Goal: Task Accomplishment & Management: Manage account settings

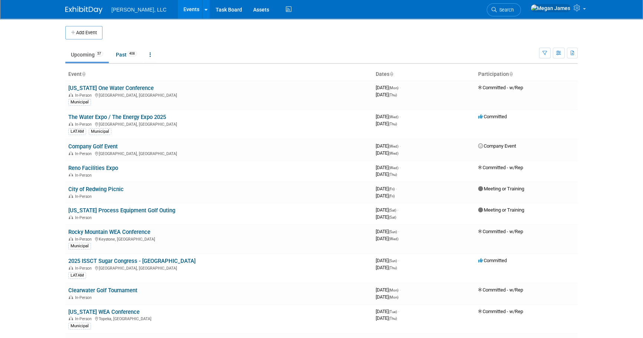
click at [42, 81] on body "Boerger, LLC Events Add Event Bulk Upload Events Shareable Event Boards Recentl…" at bounding box center [321, 169] width 643 height 338
click at [205, 13] on div at bounding box center [206, 9] width 3 height 7
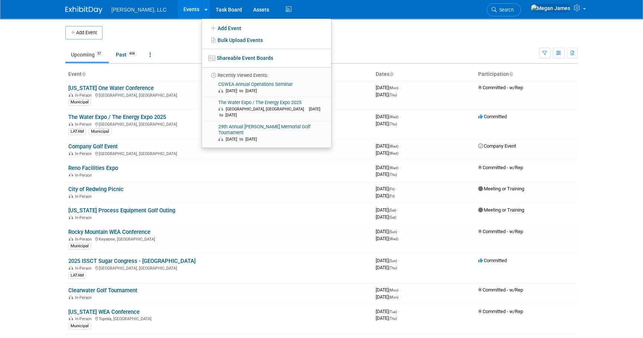
click at [150, 33] on td at bounding box center [328, 32] width 451 height 13
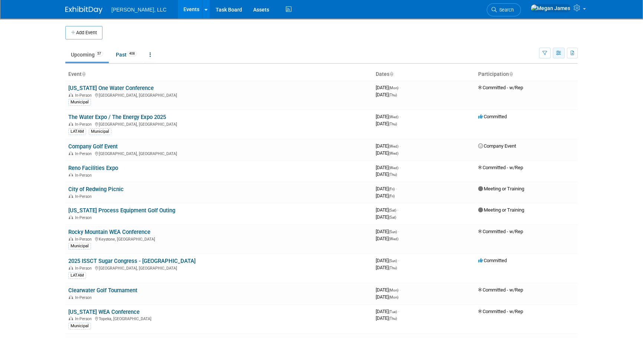
click at [563, 53] on button "button" at bounding box center [559, 53] width 12 height 11
click at [540, 101] on link "Calendar View" at bounding box center [528, 102] width 62 height 10
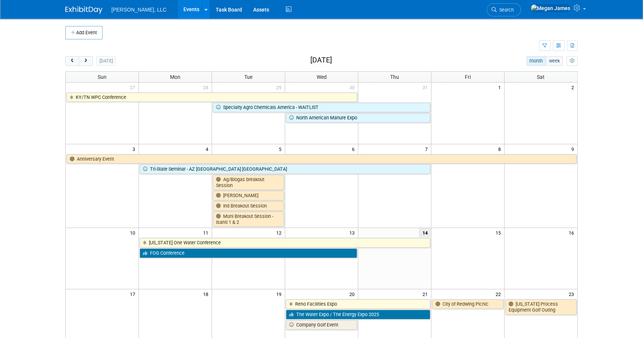
click at [30, 150] on body "Boerger, LLC Events Add Event Bulk Upload Events Shareable Event Boards Recentl…" at bounding box center [321, 169] width 643 height 338
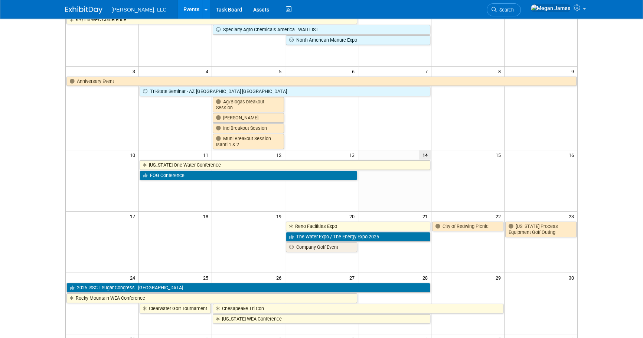
scroll to position [70, 0]
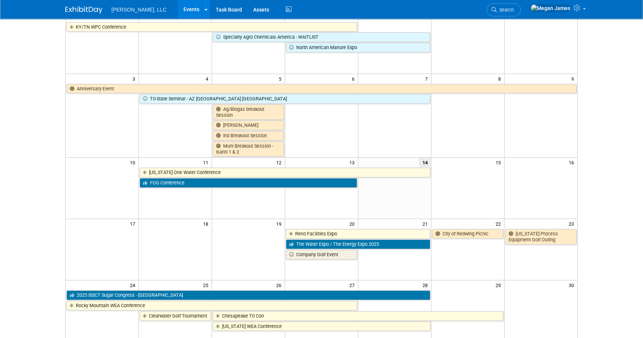
click at [604, 168] on body "Boerger, LLC Events Add Event Bulk Upload Events Shareable Event Boards Recentl…" at bounding box center [321, 99] width 643 height 338
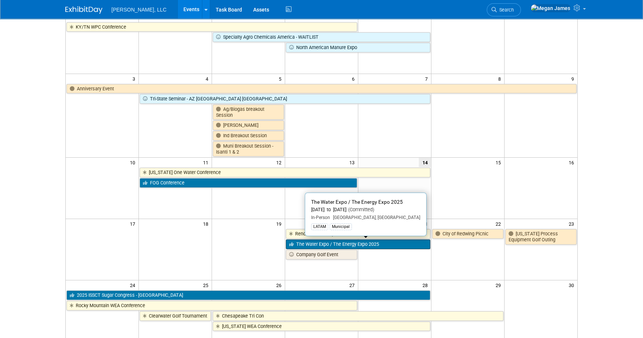
click at [393, 244] on link "The Water Expo / The Energy Expo 2025" at bounding box center [358, 244] width 144 height 10
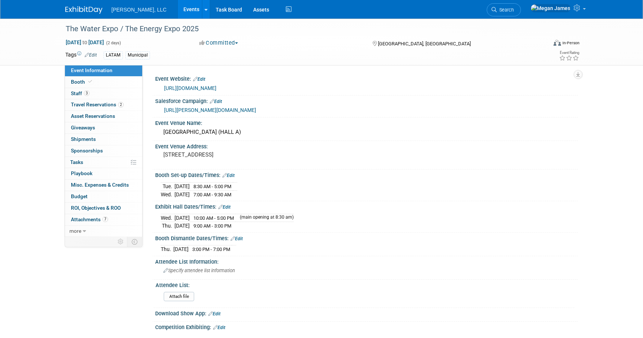
select select "Municipal"
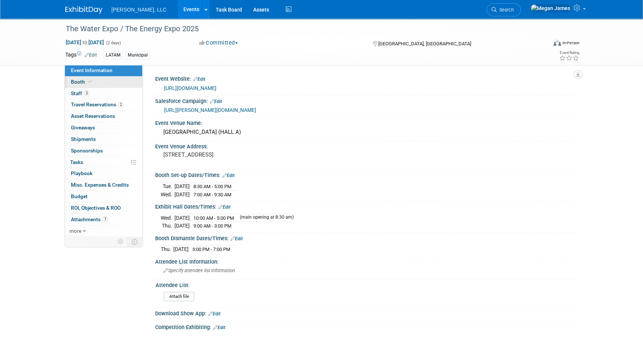
click at [98, 82] on link "Booth" at bounding box center [103, 82] width 77 height 11
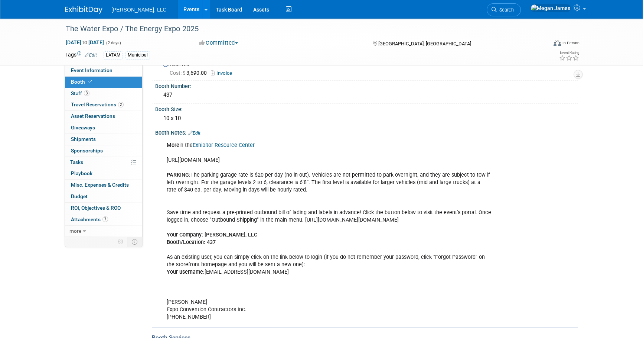
scroll to position [67, 0]
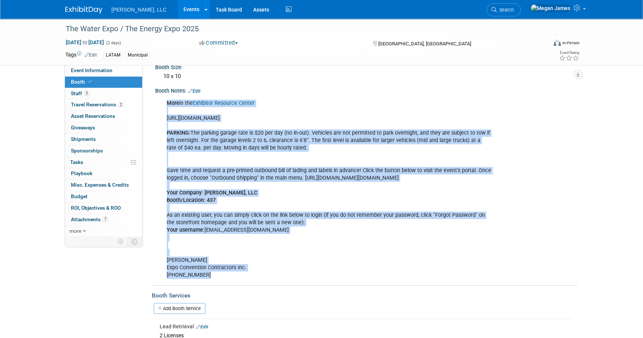
drag, startPoint x: 165, startPoint y: 99, endPoint x: 247, endPoint y: 285, distance: 203.7
click at [247, 282] on div "More in the Exhibitor Resource Center https://www.thewaterexpo.com/resourcecent…" at bounding box center [329, 189] width 335 height 186
click at [178, 4] on link "Events" at bounding box center [191, 9] width 27 height 19
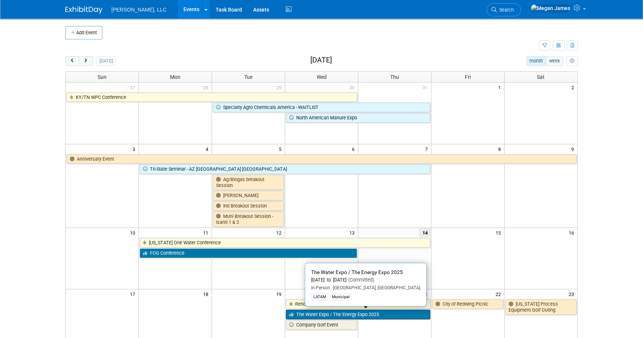
click at [407, 314] on link "The Water Expo / The Energy Expo 2025" at bounding box center [358, 314] width 144 height 10
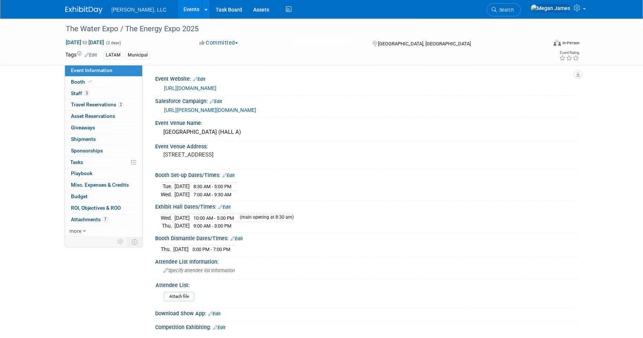
select select "Municipal"
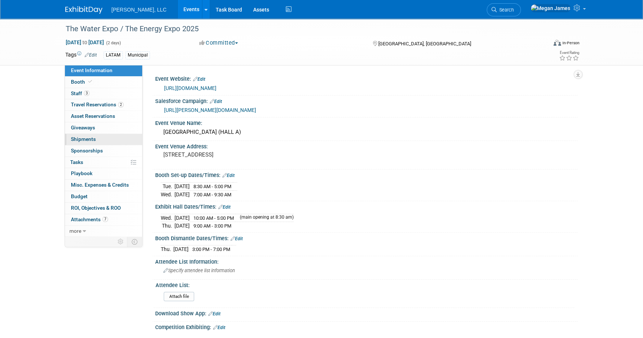
click at [114, 138] on link "0 Shipments 0" at bounding box center [103, 139] width 77 height 11
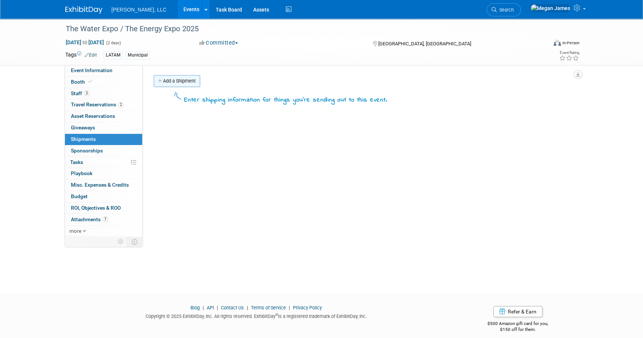
click at [193, 84] on link "Add a Shipment" at bounding box center [177, 81] width 46 height 12
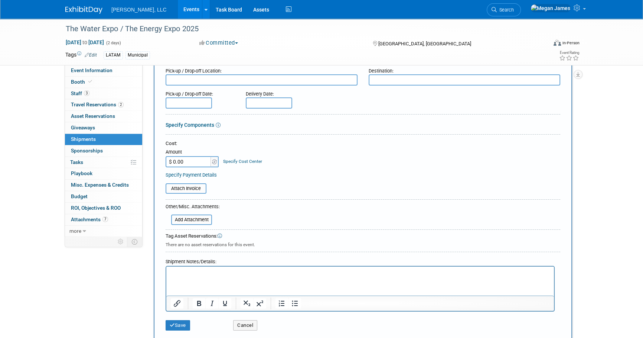
scroll to position [135, 0]
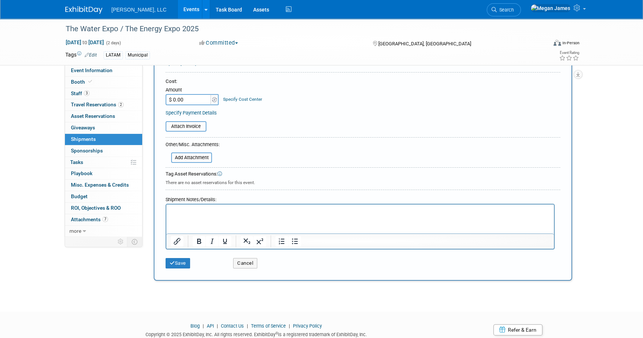
click at [245, 215] on html at bounding box center [360, 209] width 388 height 10
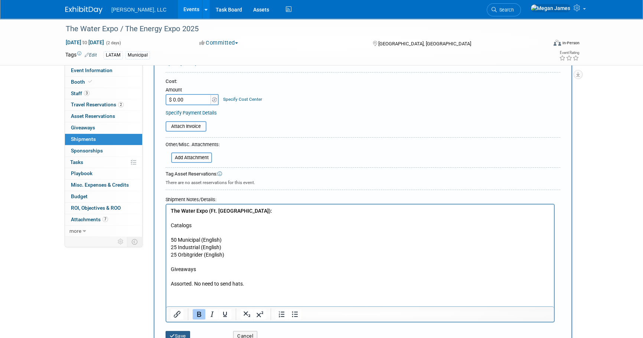
click at [179, 334] on button "Save" at bounding box center [178, 336] width 25 height 10
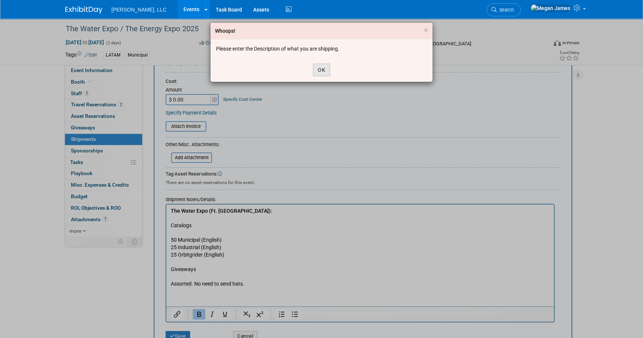
click at [323, 72] on button "OK" at bounding box center [321, 70] width 17 height 13
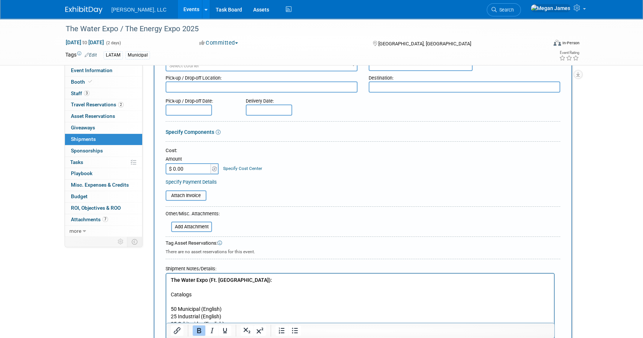
scroll to position [0, 0]
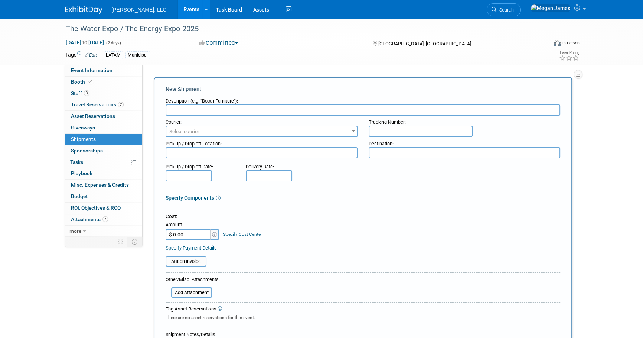
click at [199, 112] on input "text" at bounding box center [363, 109] width 395 height 11
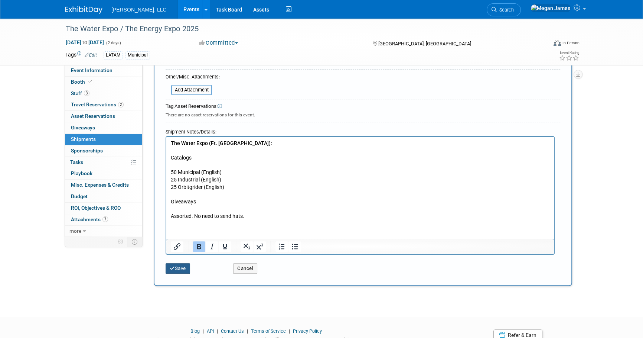
type input "Brochures and Giveaways"
click at [179, 267] on button "Save" at bounding box center [178, 268] width 25 height 10
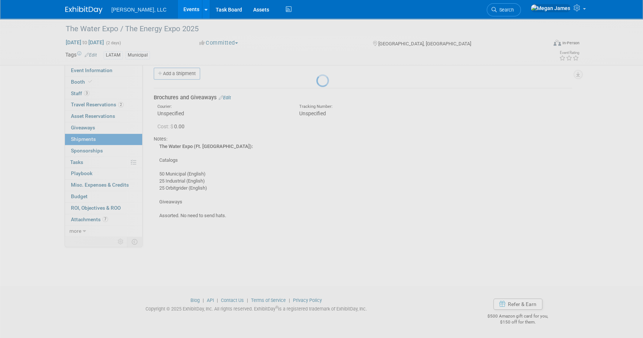
scroll to position [7, 0]
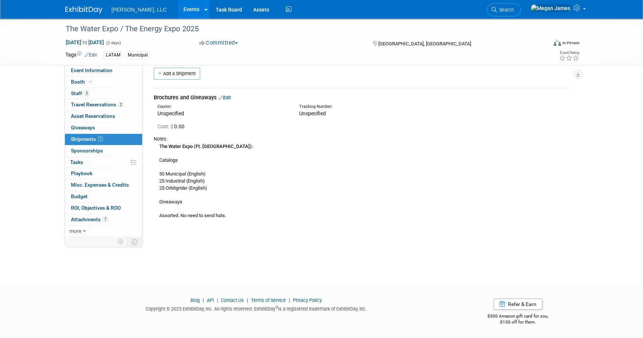
click at [178, 13] on link "Events" at bounding box center [191, 9] width 27 height 19
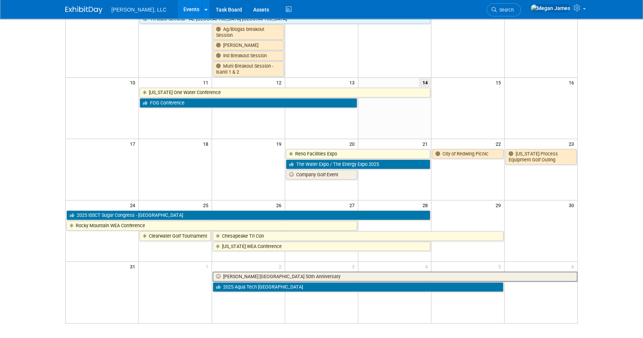
scroll to position [215, 0]
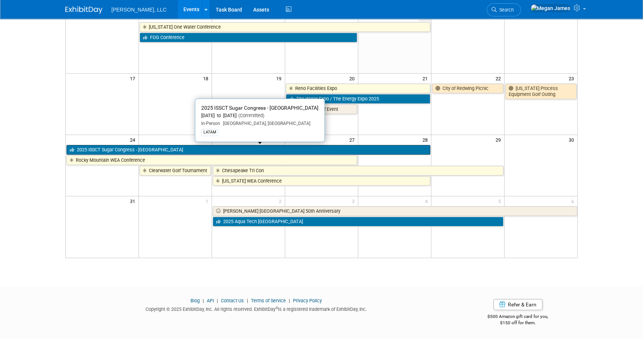
click at [119, 148] on link "2025 ISSCT Sugar Congress - Colombia" at bounding box center [248, 150] width 364 height 10
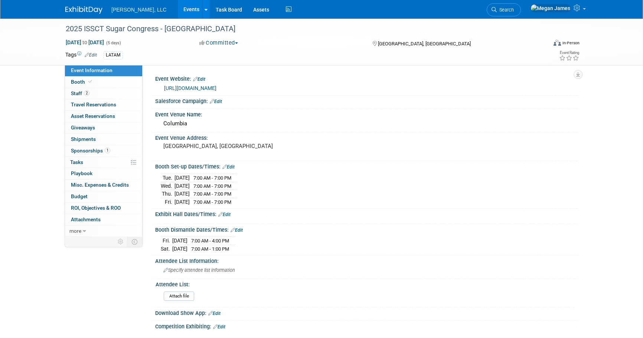
select select "Industrial"
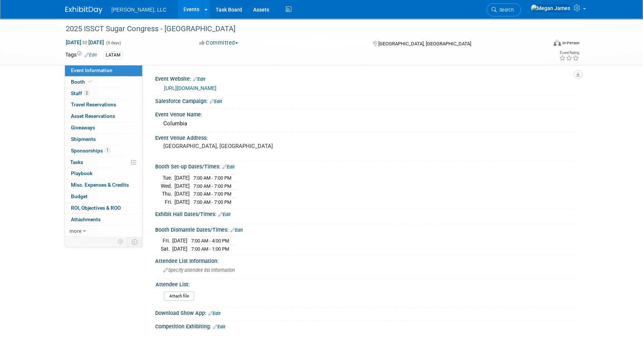
click at [33, 149] on div "2025 ISSCT Sugar Congress - Colombia Aug 24, 2025 to Aug 28, 2025 (5 days) Aug …" at bounding box center [321, 249] width 643 height 461
click at [114, 94] on link "2 Staff 2" at bounding box center [103, 93] width 77 height 11
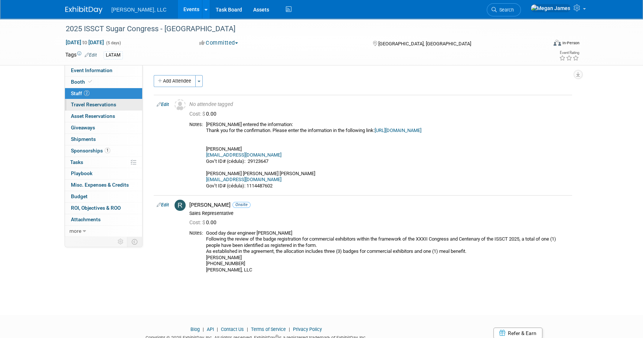
click at [113, 105] on span "Travel Reservations 0" at bounding box center [93, 104] width 45 height 6
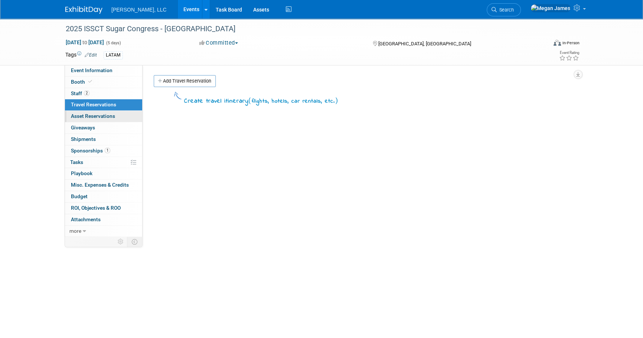
click at [123, 118] on link "0 Asset Reservations 0" at bounding box center [103, 116] width 77 height 11
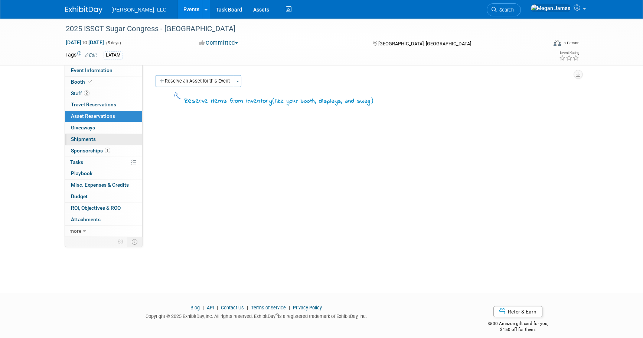
click at [126, 140] on link "0 Shipments 0" at bounding box center [103, 139] width 77 height 11
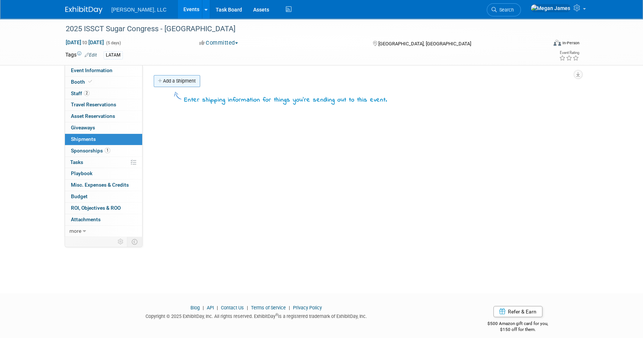
click at [175, 83] on link "Add a Shipment" at bounding box center [177, 81] width 46 height 12
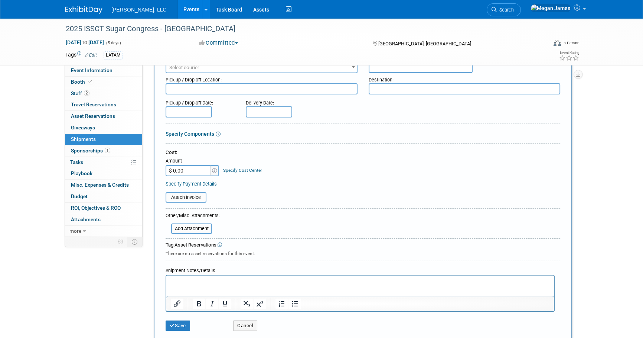
scroll to position [135, 0]
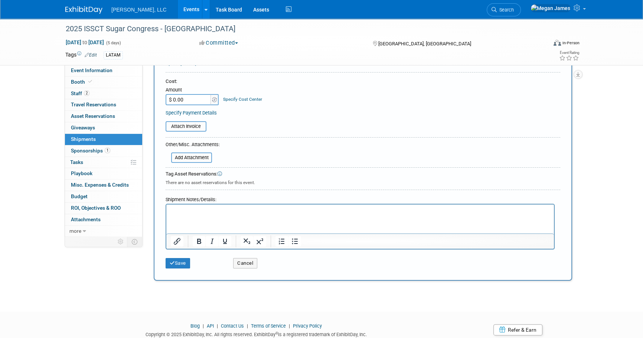
click at [221, 215] on html at bounding box center [360, 209] width 388 height 10
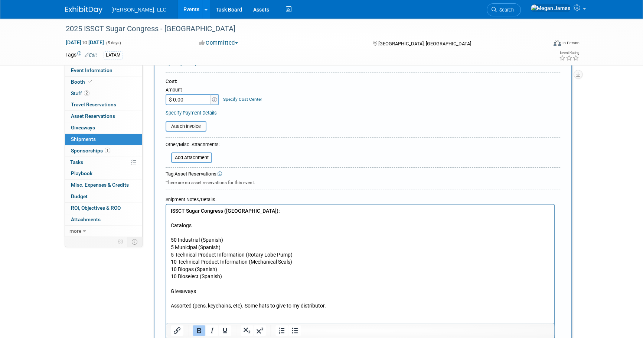
scroll to position [0, 0]
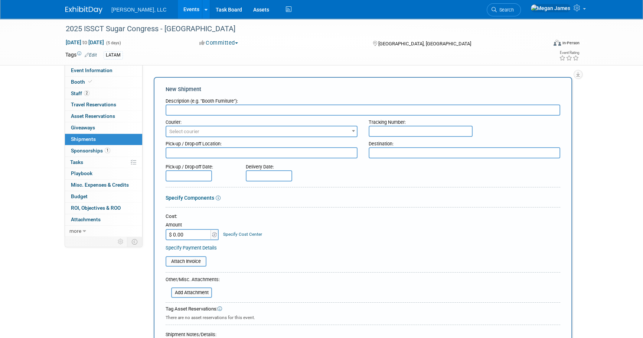
click at [214, 108] on input "text" at bounding box center [363, 109] width 395 height 11
type input "Brochures and Giveaways"
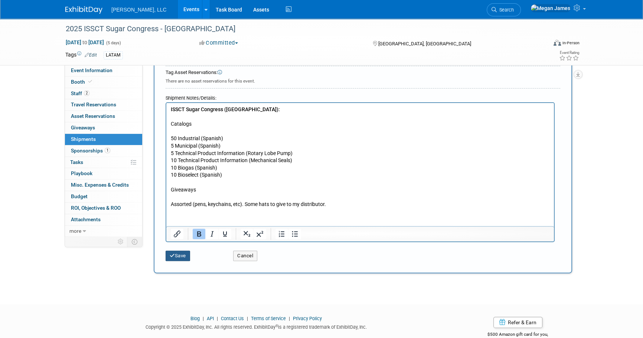
click at [185, 255] on button "Save" at bounding box center [178, 255] width 25 height 10
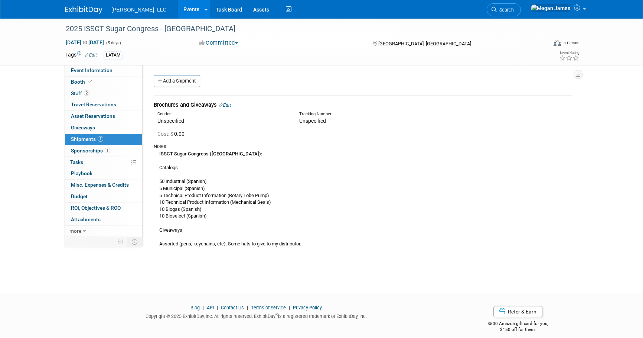
click at [178, 9] on link "Events" at bounding box center [191, 9] width 27 height 19
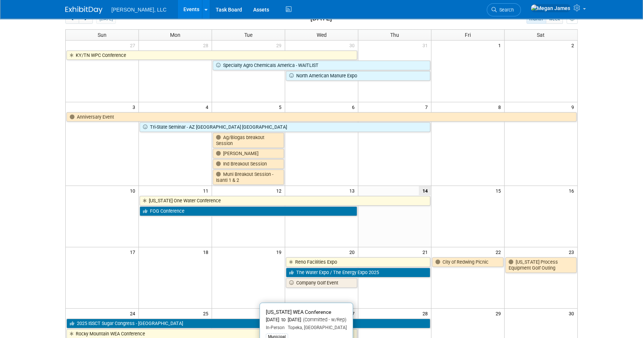
scroll to position [169, 0]
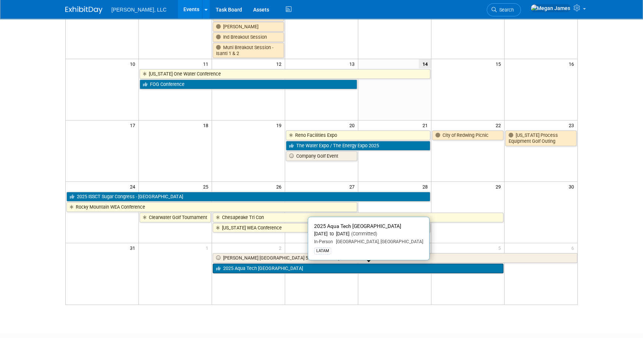
click at [303, 266] on link "2025 Aqua Tech [GEOGRAPHIC_DATA]" at bounding box center [358, 268] width 290 height 10
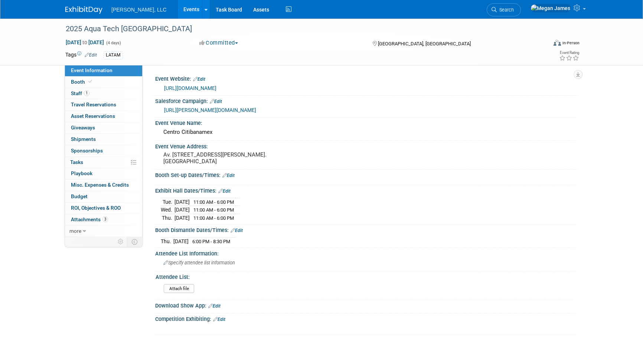
select select "Municipal"
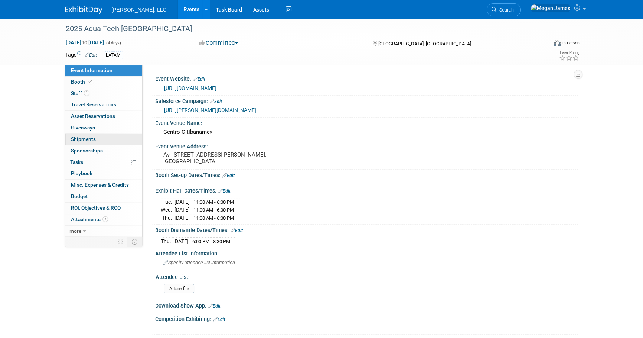
click at [109, 141] on link "0 Shipments 0" at bounding box center [103, 139] width 77 height 11
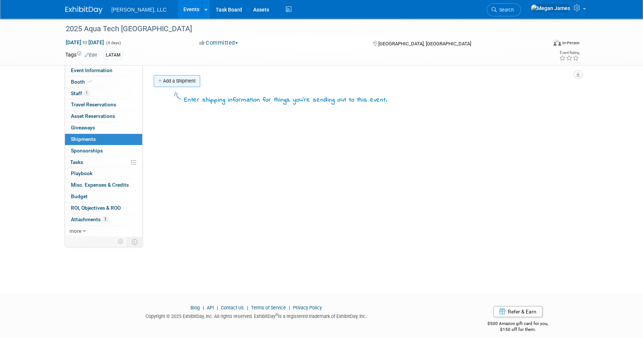
drag, startPoint x: 186, startPoint y: 81, endPoint x: 208, endPoint y: 74, distance: 22.4
click at [186, 81] on link "Add a Shipment" at bounding box center [177, 81] width 46 height 12
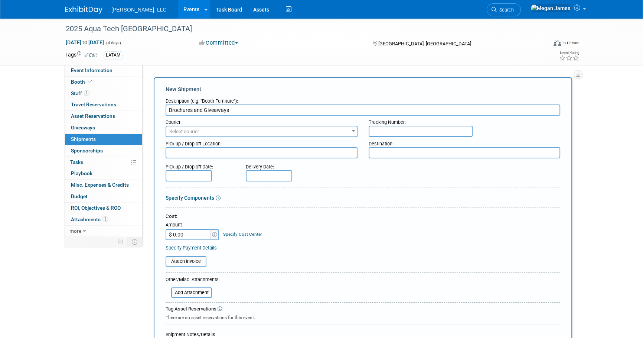
scroll to position [150, 0]
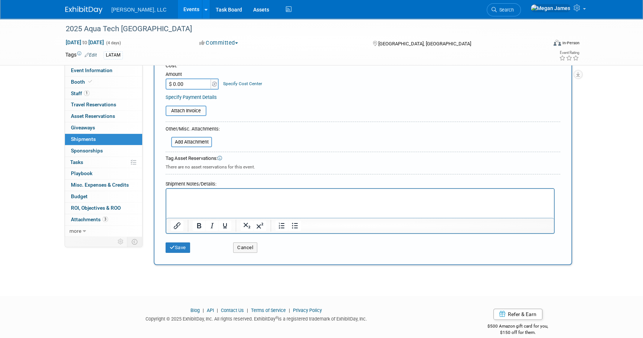
type input "Brochures and Giveaways"
click at [208, 199] on html at bounding box center [360, 194] width 388 height 10
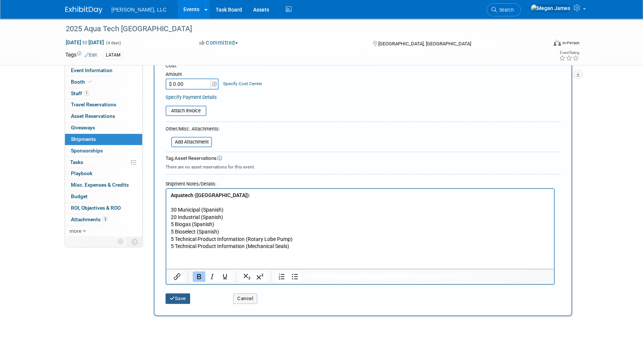
click at [181, 303] on div "Save Cancel" at bounding box center [363, 296] width 395 height 23
click at [180, 301] on button "Save" at bounding box center [178, 298] width 25 height 10
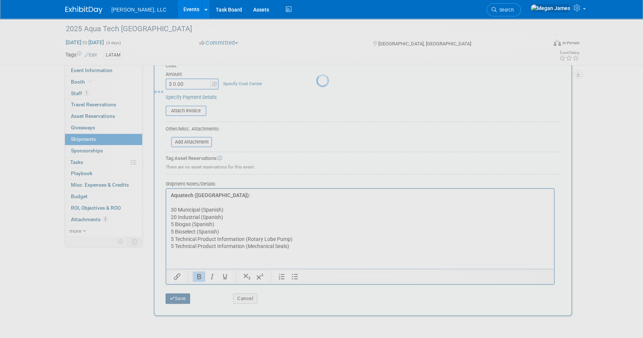
scroll to position [7, 0]
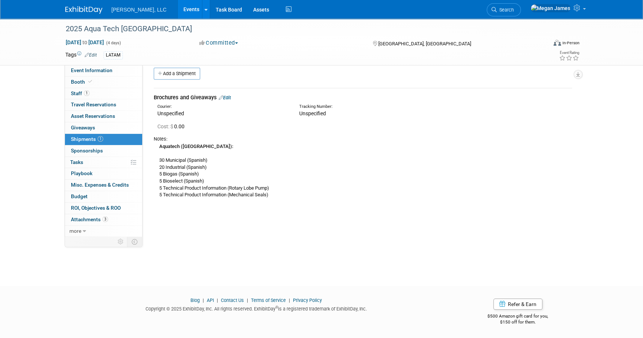
click at [178, 14] on link "Events" at bounding box center [191, 9] width 27 height 19
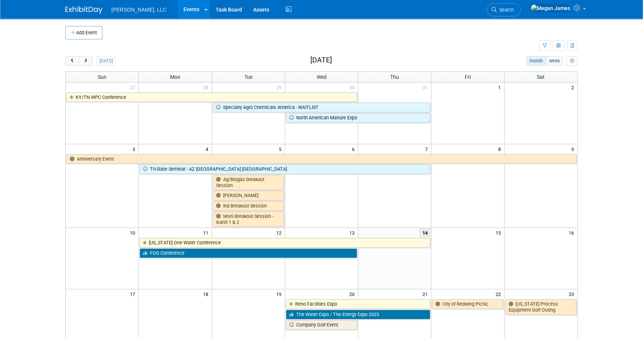
click at [599, 250] on body "[PERSON_NAME], LLC Events Add Event Bulk Upload Events Shareable Event Boards R…" at bounding box center [321, 169] width 643 height 338
